Goal: Task Accomplishment & Management: Use online tool/utility

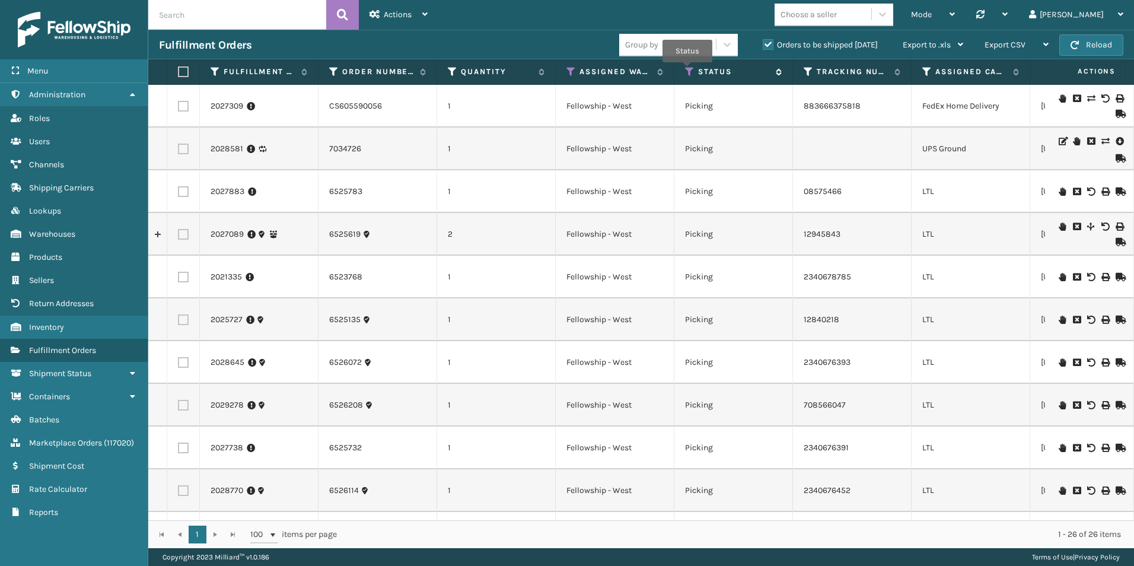
click at [687, 71] on icon at bounding box center [689, 71] width 9 height 11
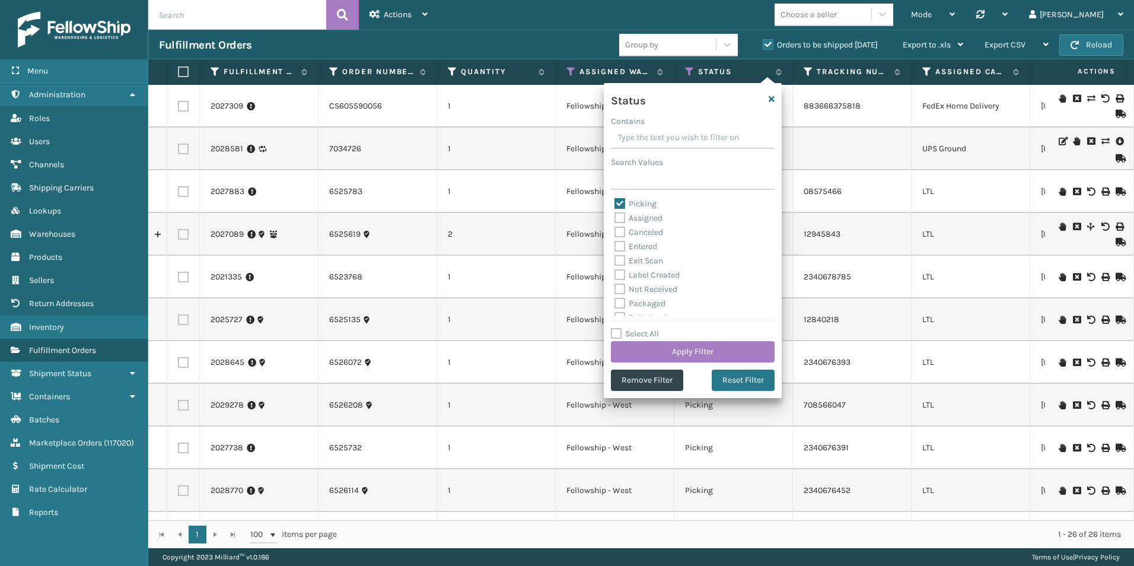
click at [620, 199] on label "Picking" at bounding box center [636, 204] width 42 height 10
click at [615, 198] on input "Picking" at bounding box center [615, 201] width 1 height 8
checkbox input "false"
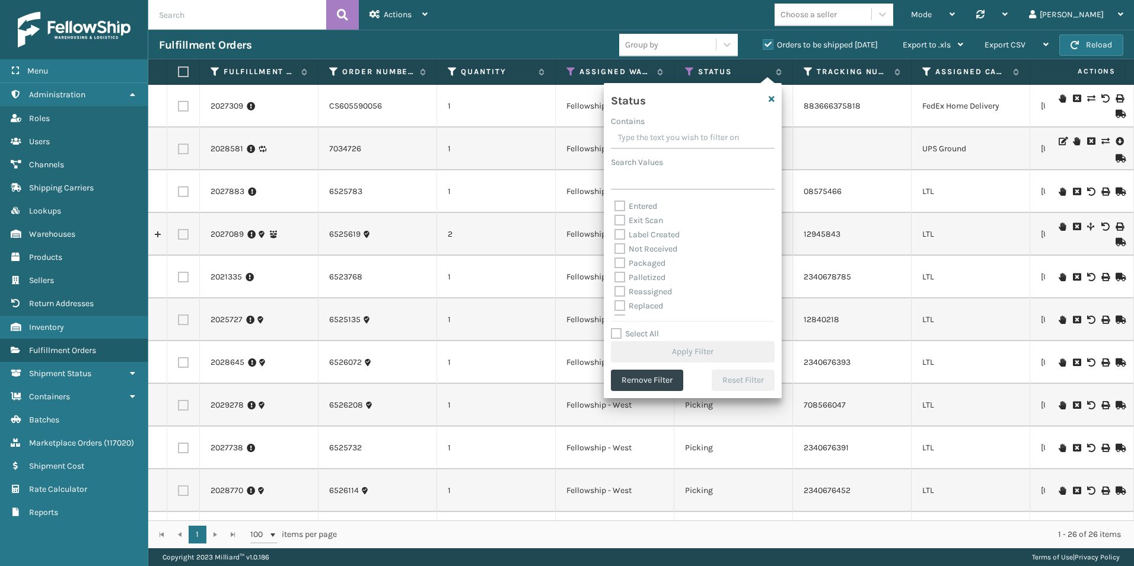
scroll to position [59, 0]
click at [621, 259] on label "Palletized" at bounding box center [640, 258] width 51 height 10
click at [615, 259] on input "Palletized" at bounding box center [615, 256] width 1 height 8
checkbox input "true"
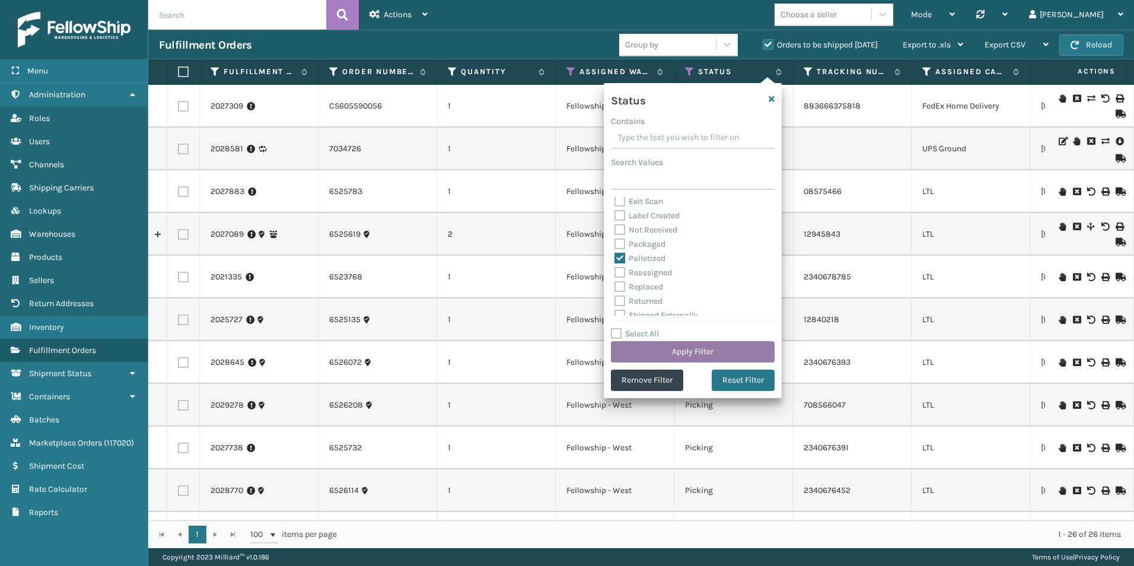
click at [671, 351] on button "Apply Filter" at bounding box center [693, 351] width 164 height 21
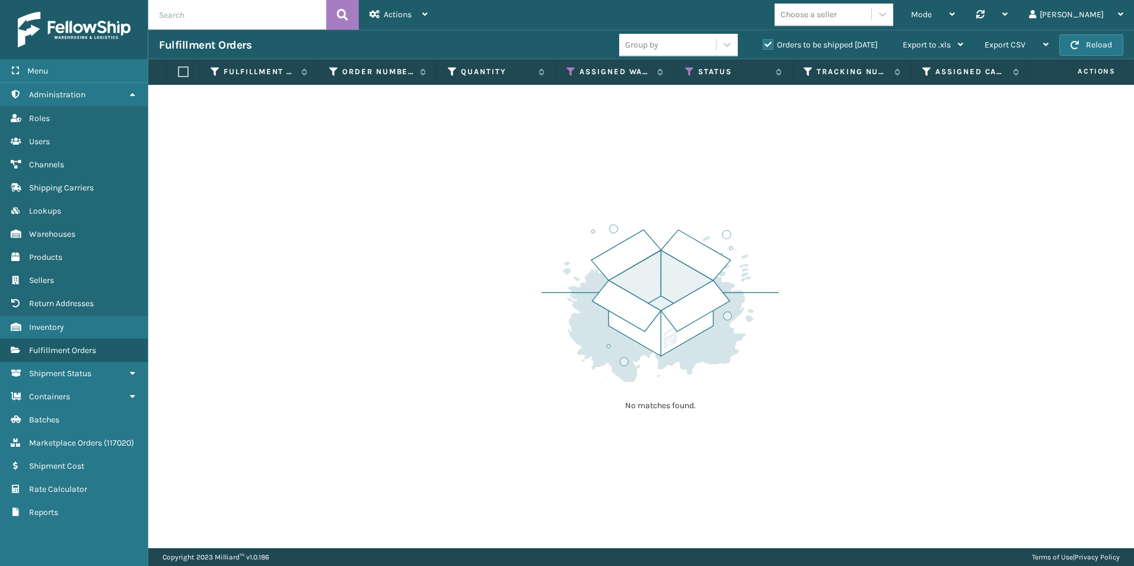
click at [768, 43] on label "Orders to be shipped [DATE]" at bounding box center [820, 45] width 115 height 10
click at [763, 43] on input "Orders to be shipped [DATE]" at bounding box center [763, 42] width 1 height 8
click at [571, 71] on icon at bounding box center [570, 71] width 9 height 11
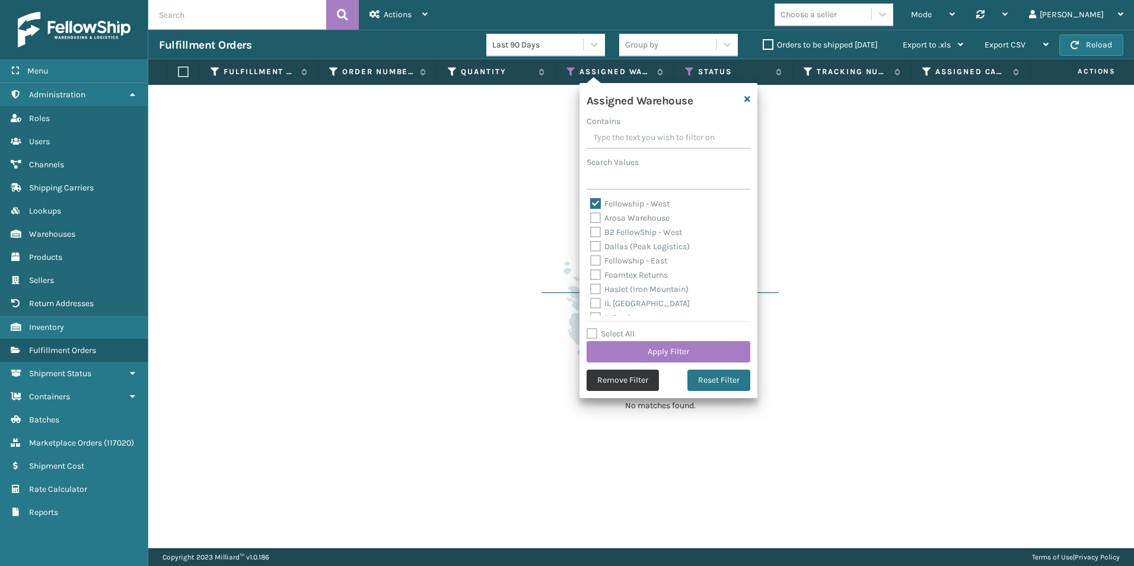
click at [613, 377] on button "Remove Filter" at bounding box center [623, 380] width 72 height 21
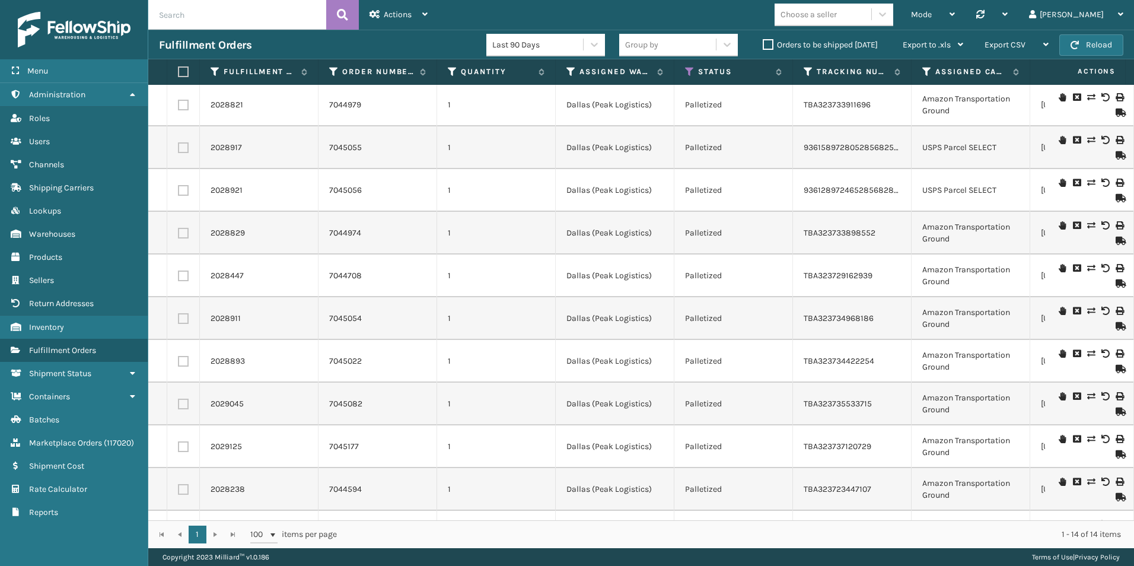
scroll to position [0, 0]
click at [955, 14] on div "Mode" at bounding box center [933, 15] width 44 height 30
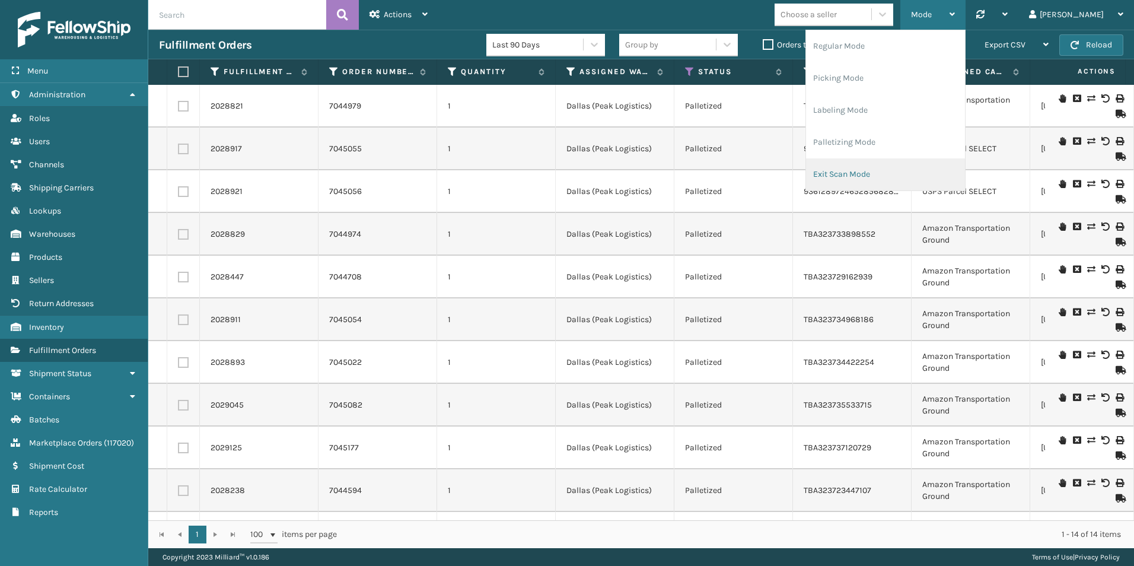
click at [918, 167] on li "Exit Scan Mode" at bounding box center [885, 174] width 159 height 32
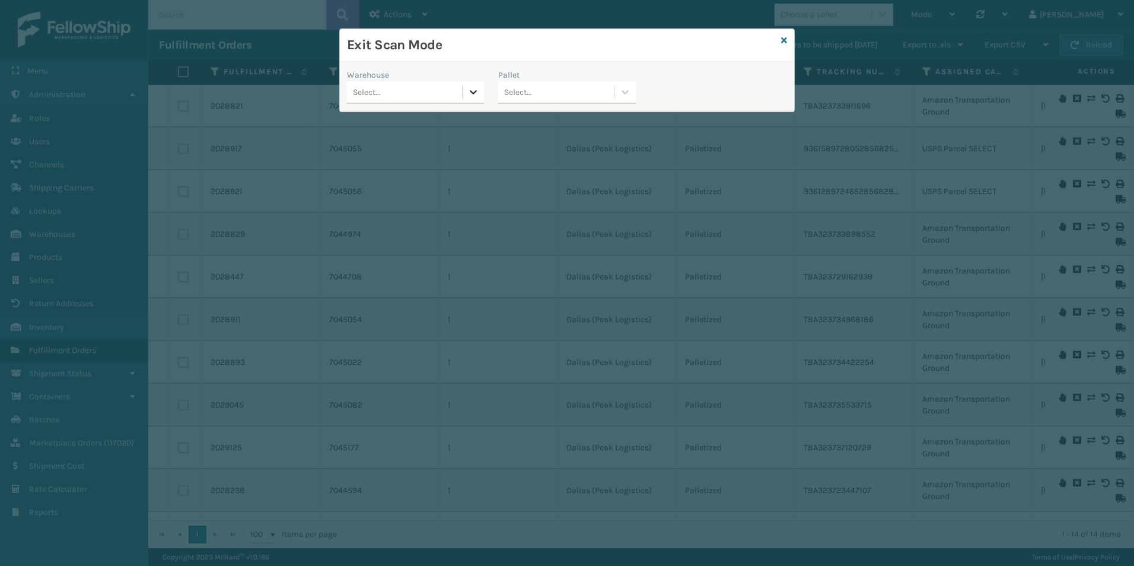
click at [467, 90] on div at bounding box center [473, 91] width 21 height 21
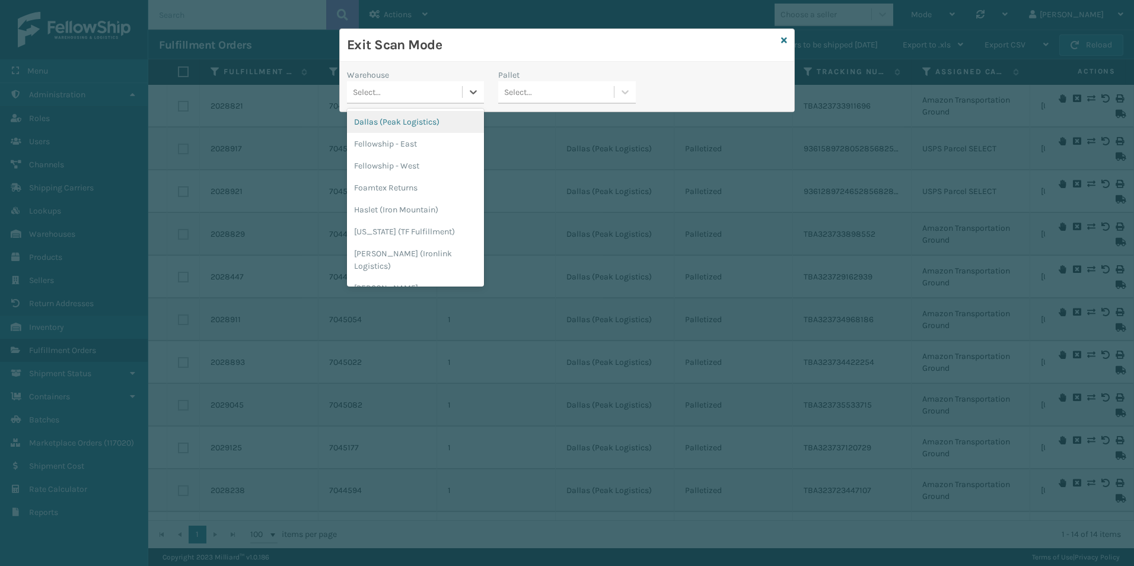
click at [411, 124] on div "Dallas (Peak Logistics)" at bounding box center [415, 122] width 137 height 22
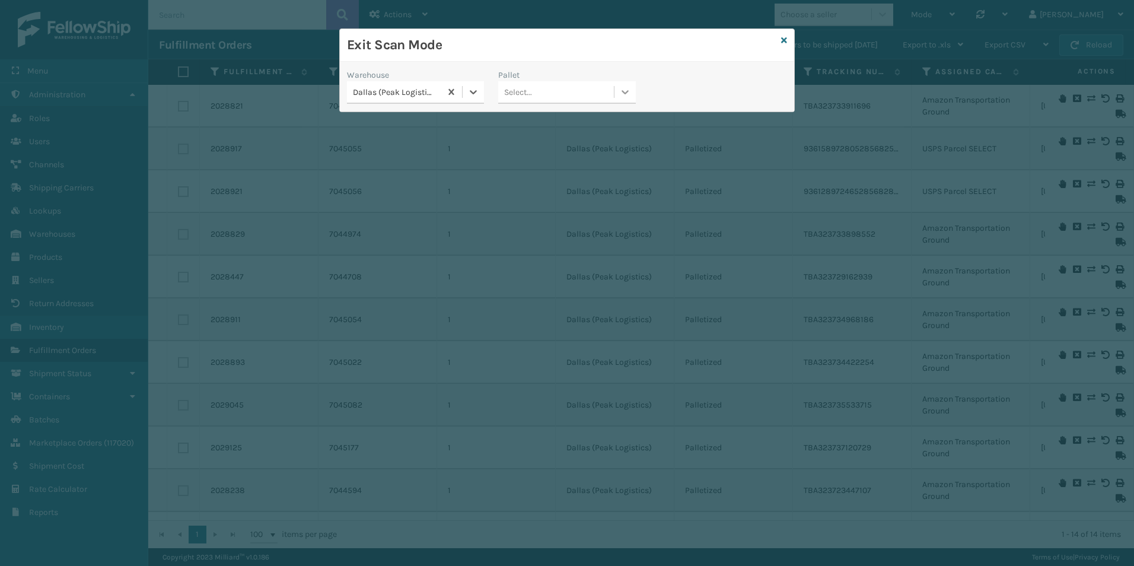
click at [622, 92] on icon at bounding box center [625, 92] width 12 height 12
click at [549, 138] on div "USPSG-J8HQV9Q7LW" at bounding box center [566, 144] width 137 height 22
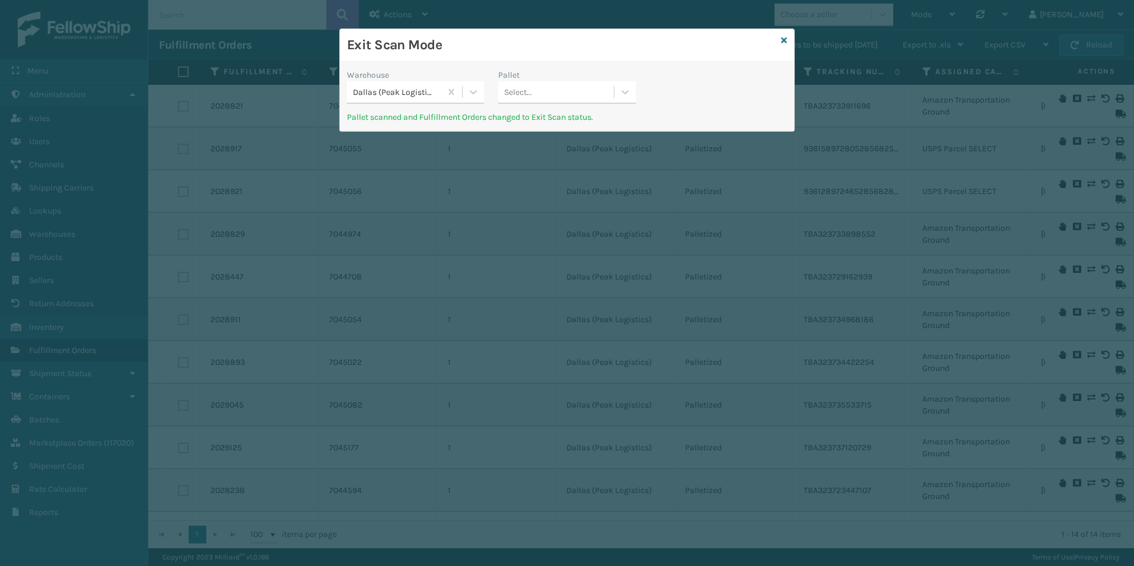
click at [781, 44] on div "Exit Scan Mode" at bounding box center [567, 45] width 454 height 33
click at [784, 41] on icon at bounding box center [784, 40] width 6 height 8
